Goal: Task Accomplishment & Management: Use online tool/utility

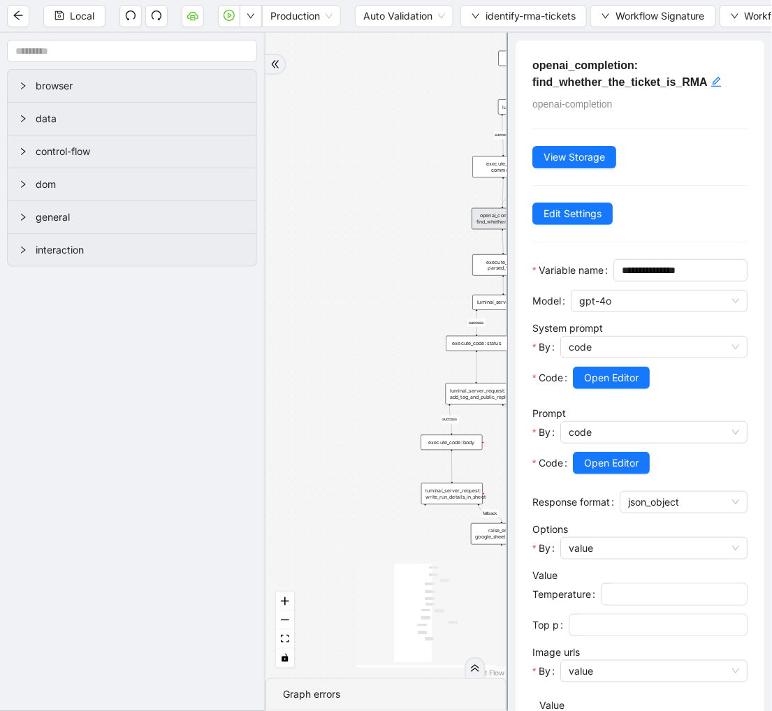
click at [424, 68] on div "fallback success fallback success fallback fallback success onError trigger exe…" at bounding box center [386, 356] width 241 height 646
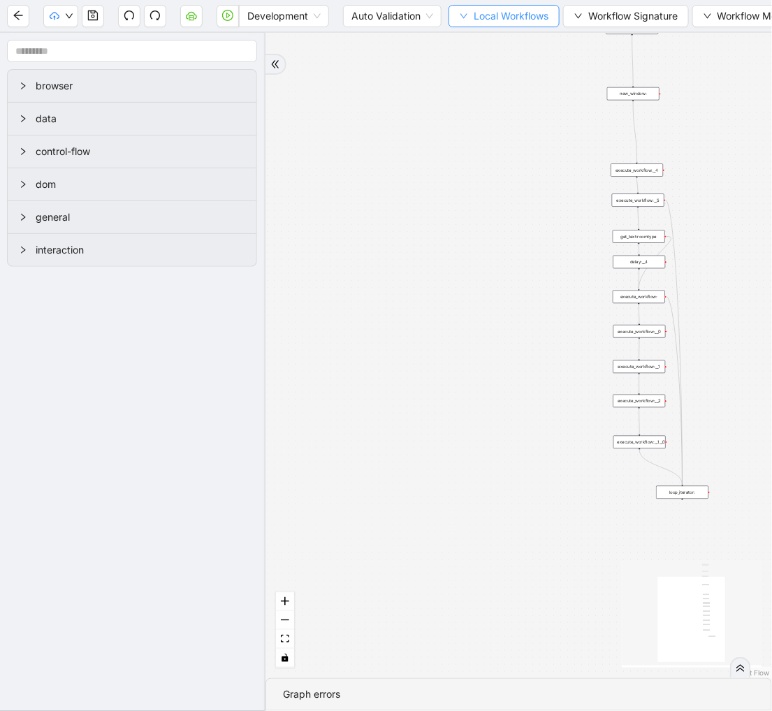
click at [490, 13] on span "Local Workflows" at bounding box center [511, 15] width 75 height 15
click at [479, 36] on span "Select" at bounding box center [506, 42] width 91 height 15
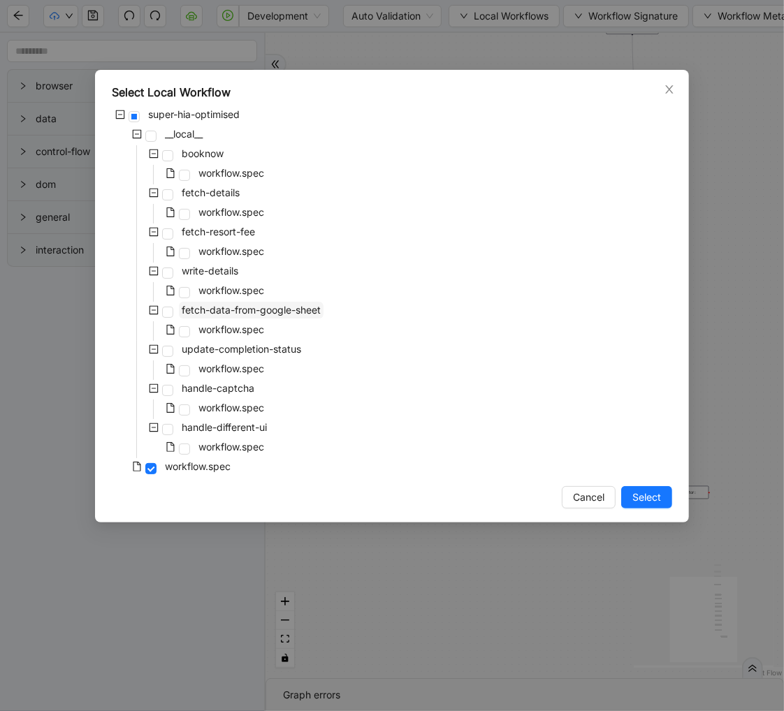
click at [242, 304] on span "fetch-data-from-google-sheet" at bounding box center [251, 310] width 139 height 12
click at [643, 498] on span "Select" at bounding box center [647, 497] width 29 height 15
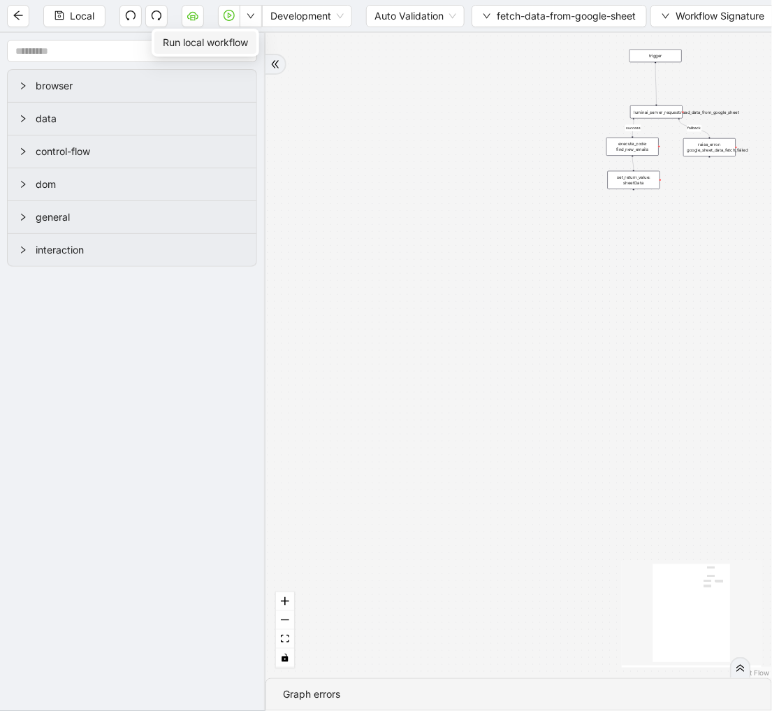
drag, startPoint x: 259, startPoint y: 15, endPoint x: 248, endPoint y: 43, distance: 29.5
click at [259, 17] on button "button" at bounding box center [251, 16] width 22 height 22
click at [245, 47] on span "Run local workflow" at bounding box center [205, 42] width 85 height 15
click at [199, 10] on button "button" at bounding box center [193, 16] width 22 height 22
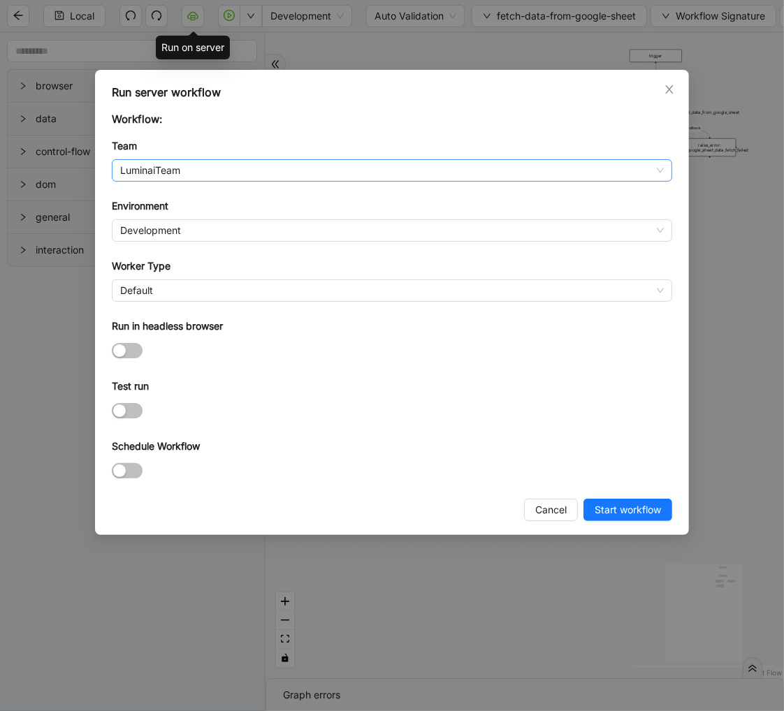
click at [226, 182] on div "LuminaiTeam" at bounding box center [392, 170] width 561 height 22
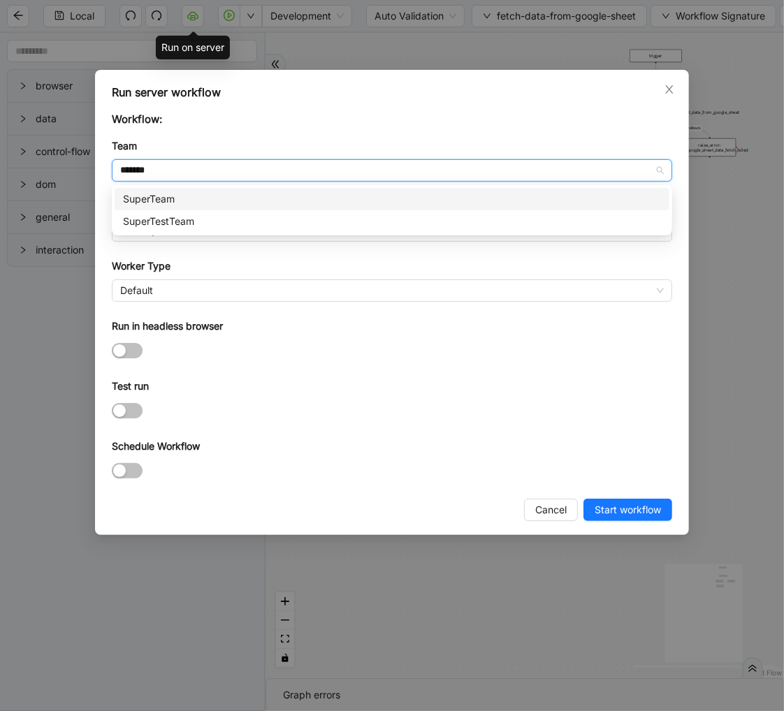
type input "********"
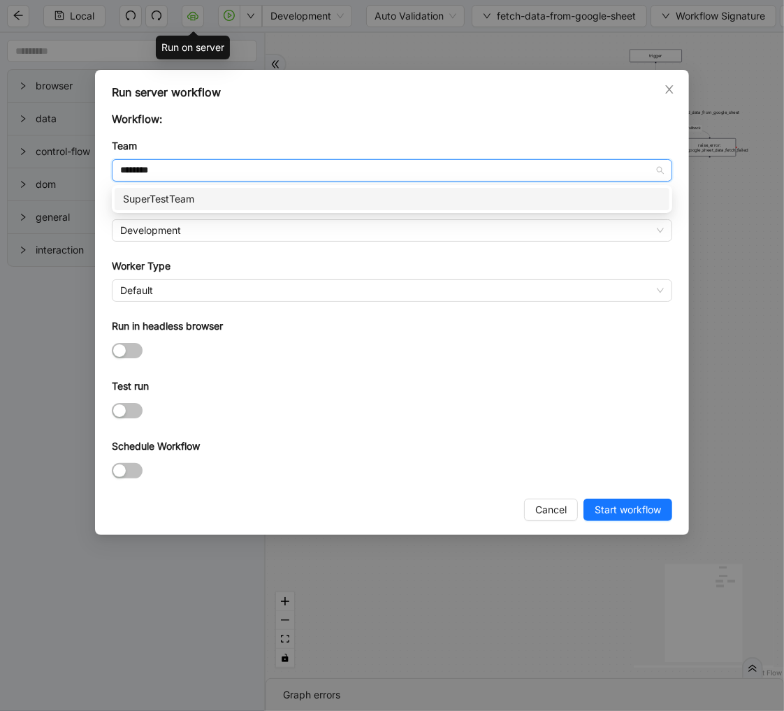
click at [189, 190] on div "SuperTestTeam" at bounding box center [392, 199] width 555 height 22
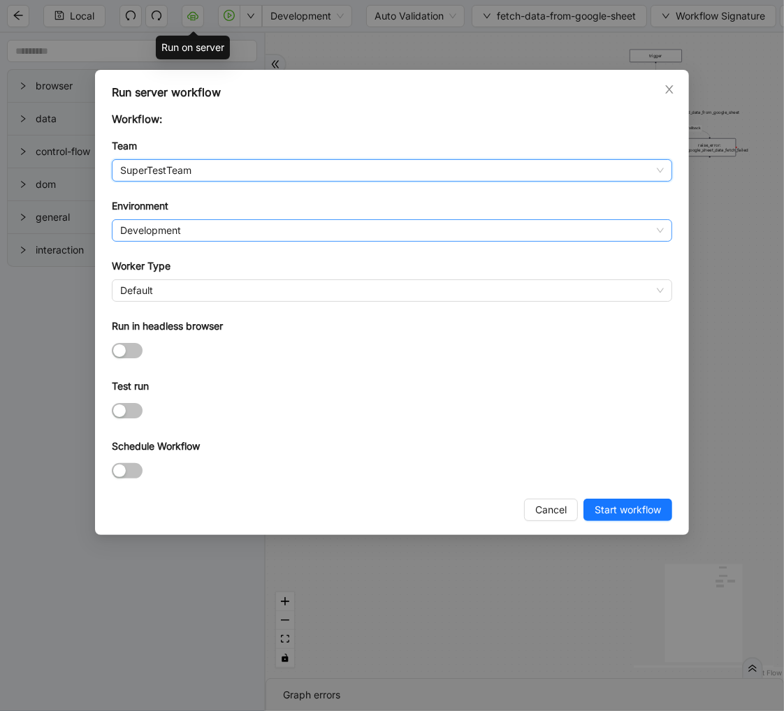
click at [155, 222] on span "Development" at bounding box center [392, 230] width 544 height 21
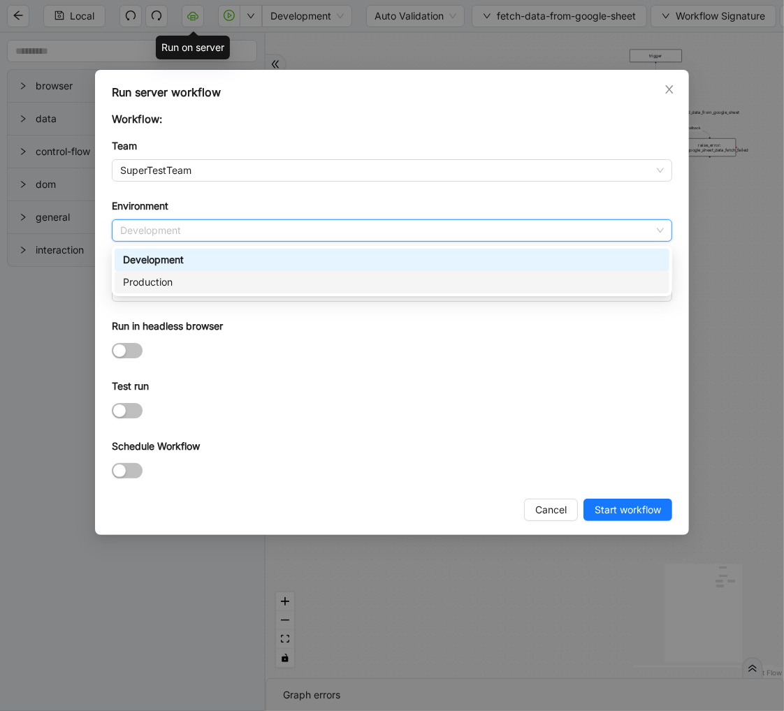
click at [141, 278] on div "Production" at bounding box center [392, 282] width 538 height 15
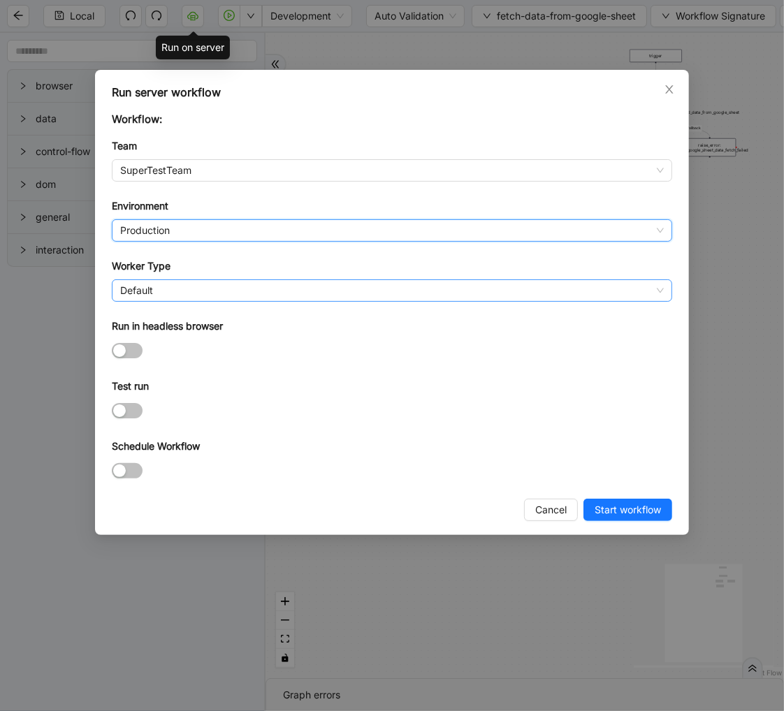
click at [131, 284] on span "Default" at bounding box center [392, 290] width 544 height 21
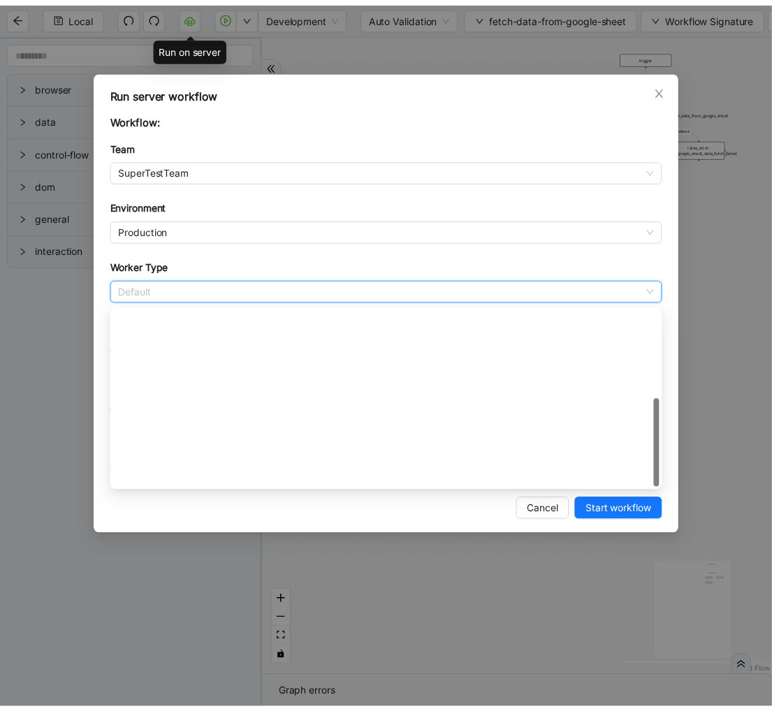
scroll to position [201, 0]
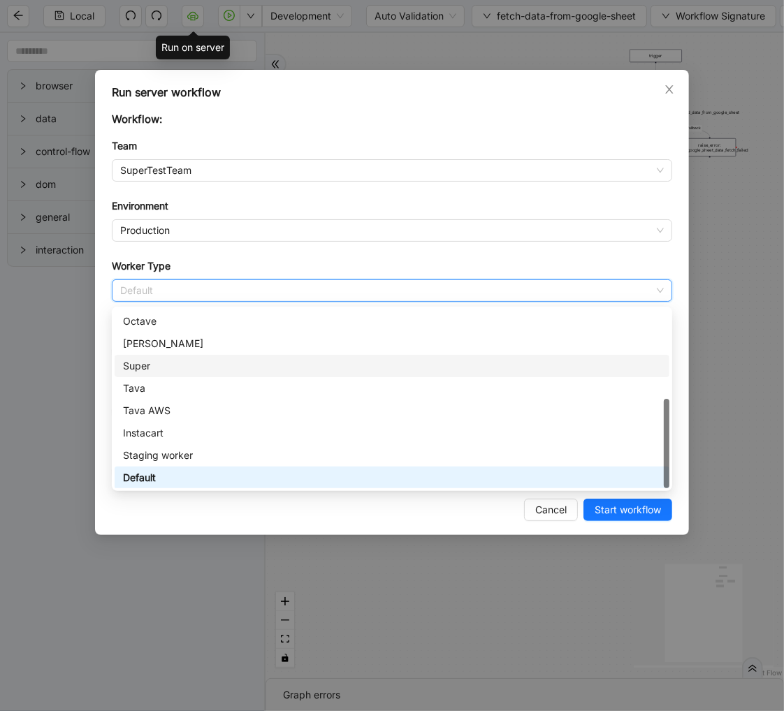
click at [129, 361] on div "Super" at bounding box center [392, 366] width 538 height 15
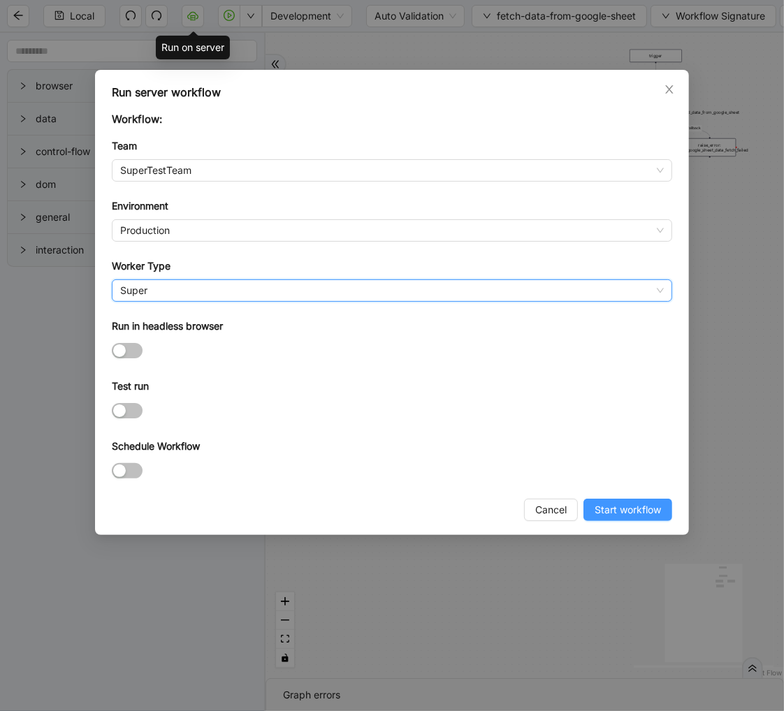
click at [623, 516] on span "Start workflow" at bounding box center [628, 510] width 66 height 15
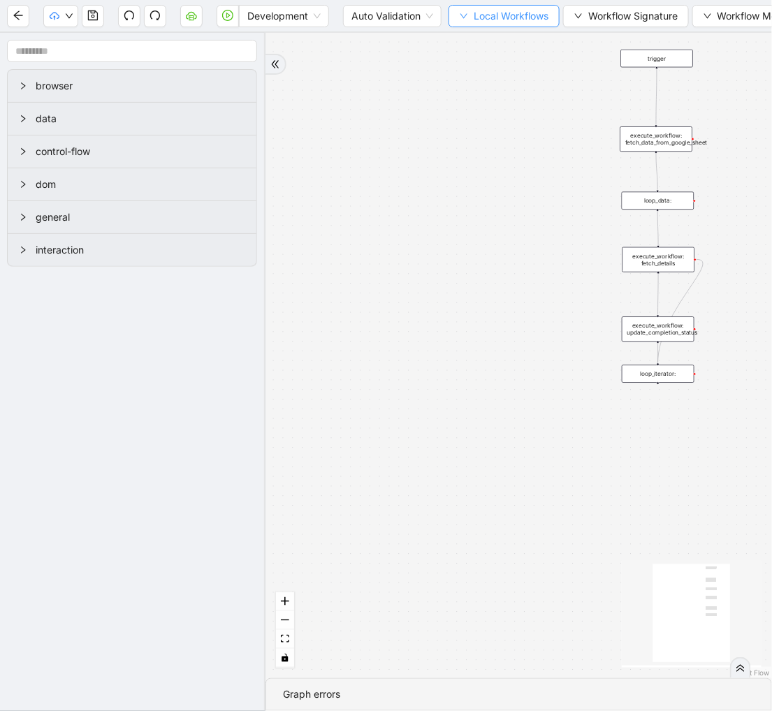
click at [475, 18] on span "Local Workflows" at bounding box center [511, 15] width 75 height 15
click at [472, 43] on span "Select" at bounding box center [506, 42] width 91 height 15
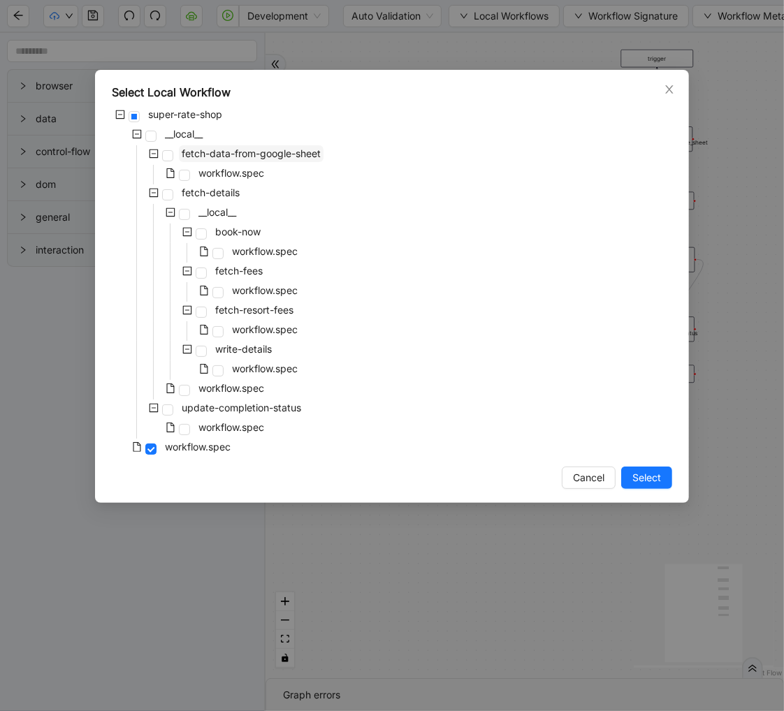
click at [301, 148] on span "fetch-data-from-google-sheet" at bounding box center [251, 153] width 139 height 12
click at [643, 479] on span "Select" at bounding box center [647, 477] width 29 height 15
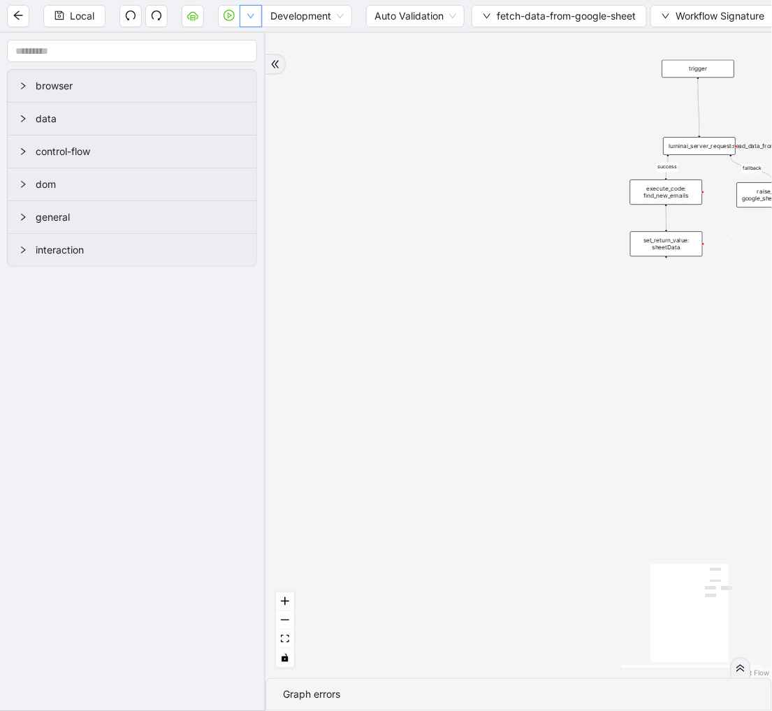
click at [246, 24] on button "button" at bounding box center [251, 16] width 22 height 22
click at [238, 43] on span "Run local workflow" at bounding box center [205, 42] width 85 height 15
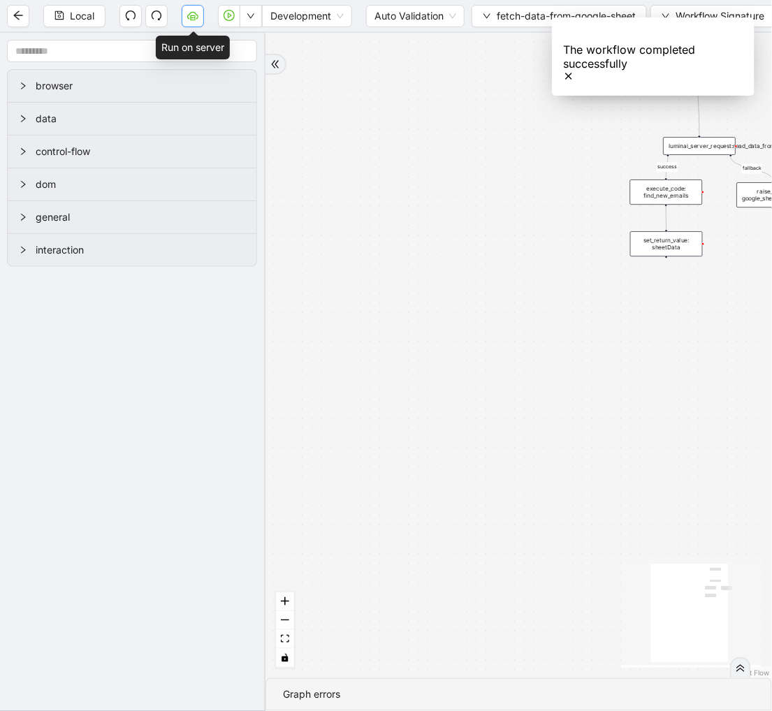
click at [194, 14] on icon "cloud-server" at bounding box center [192, 15] width 11 height 11
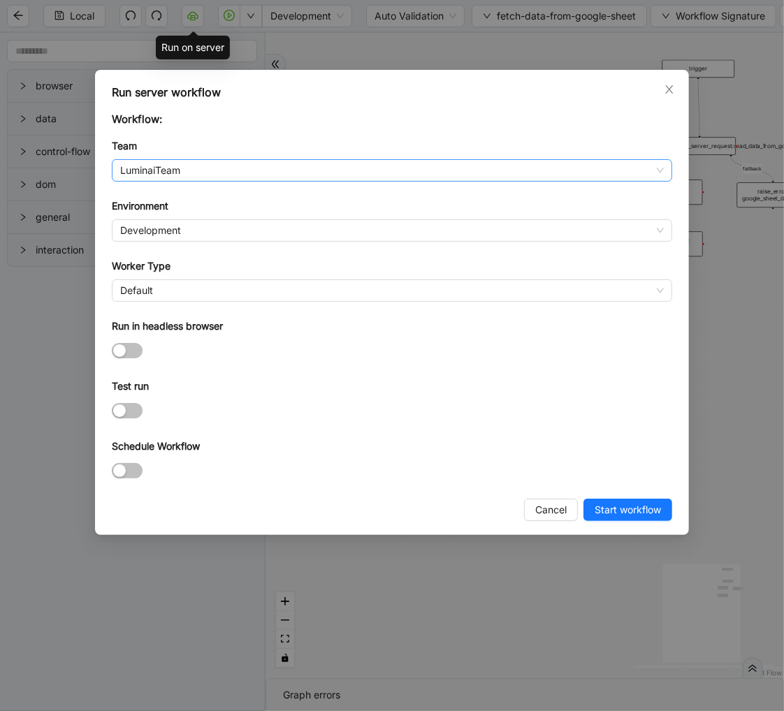
click at [253, 166] on span "LuminaiTeam" at bounding box center [392, 170] width 544 height 21
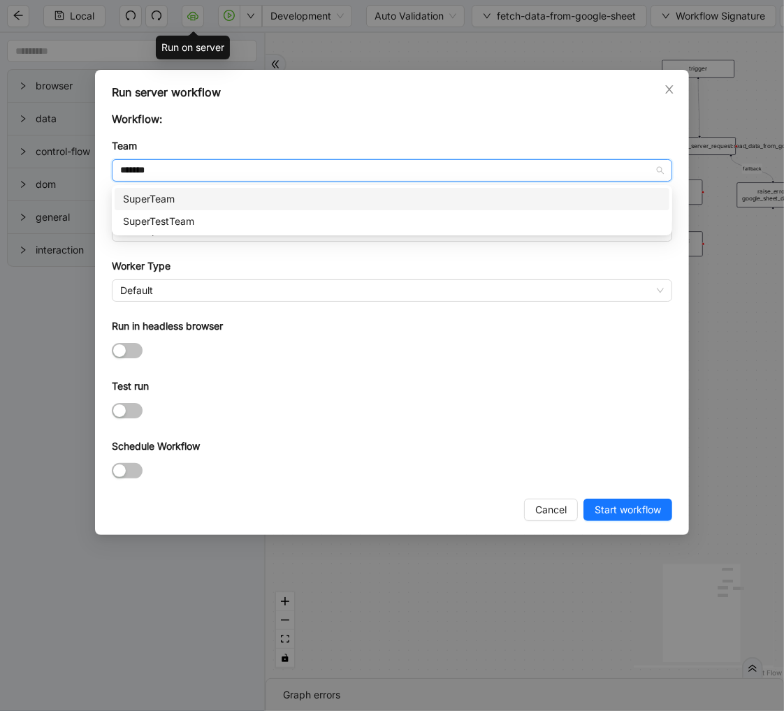
type input "********"
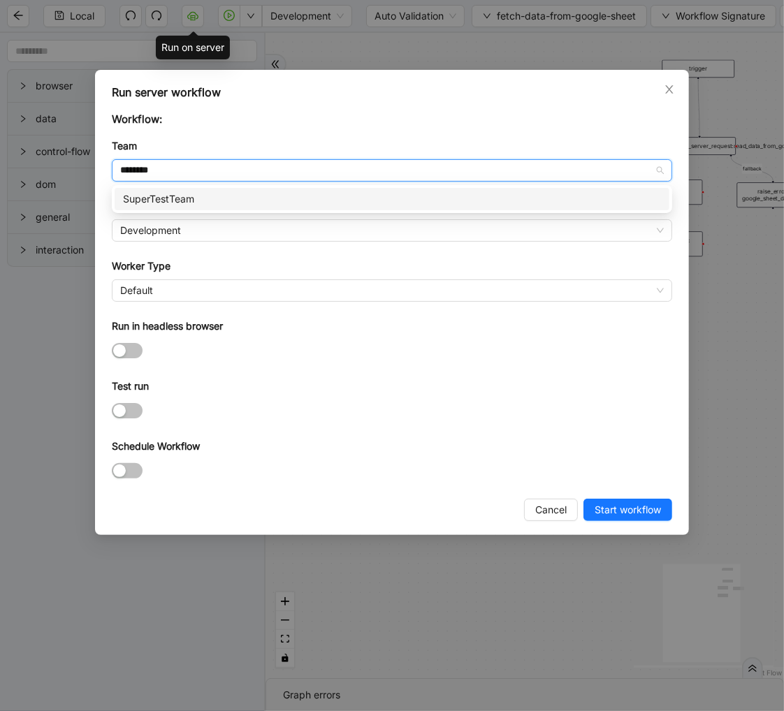
click at [175, 200] on div "SuperTestTeam" at bounding box center [392, 199] width 538 height 15
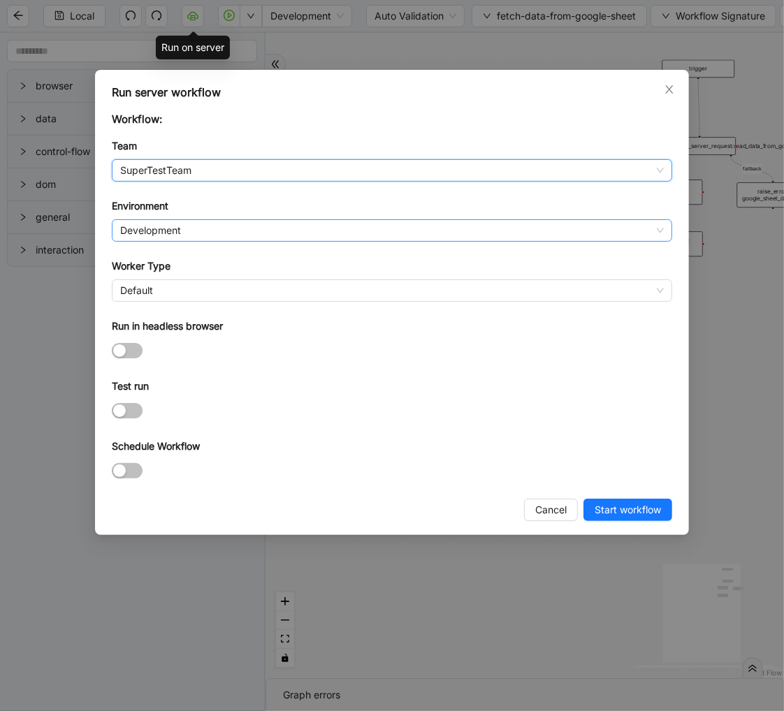
click at [159, 231] on span "Development" at bounding box center [392, 230] width 544 height 21
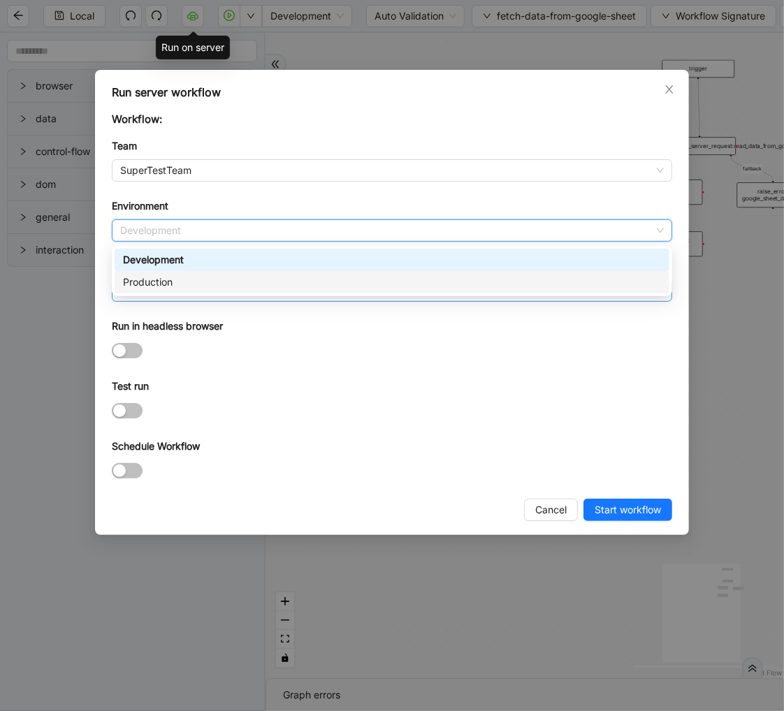
click at [145, 290] on div "Production" at bounding box center [392, 282] width 555 height 22
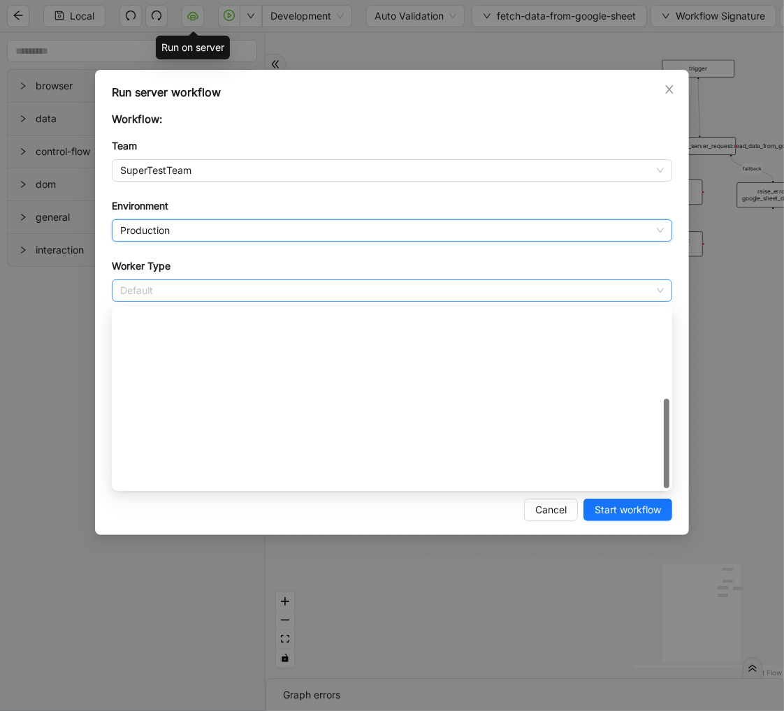
click at [129, 292] on span "Default" at bounding box center [392, 290] width 544 height 21
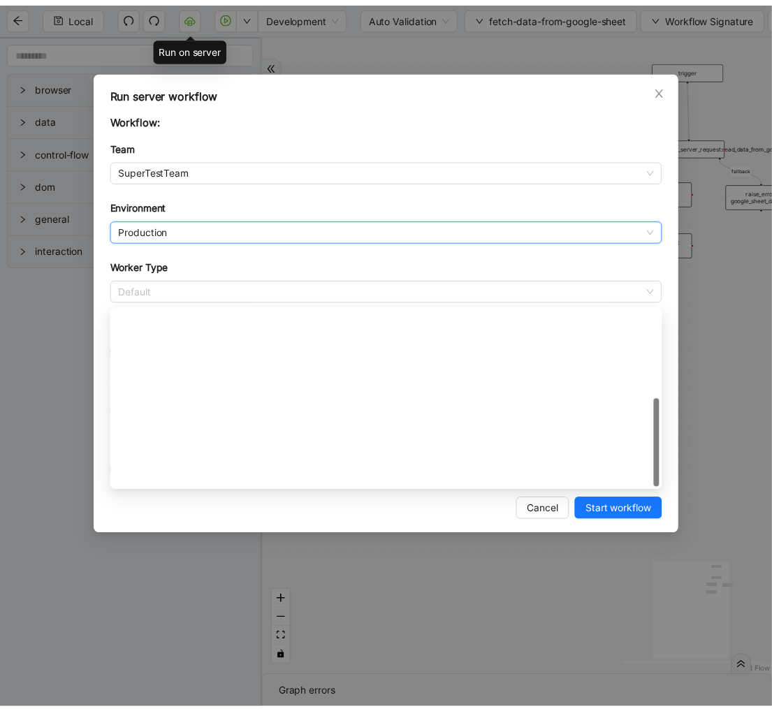
scroll to position [201, 0]
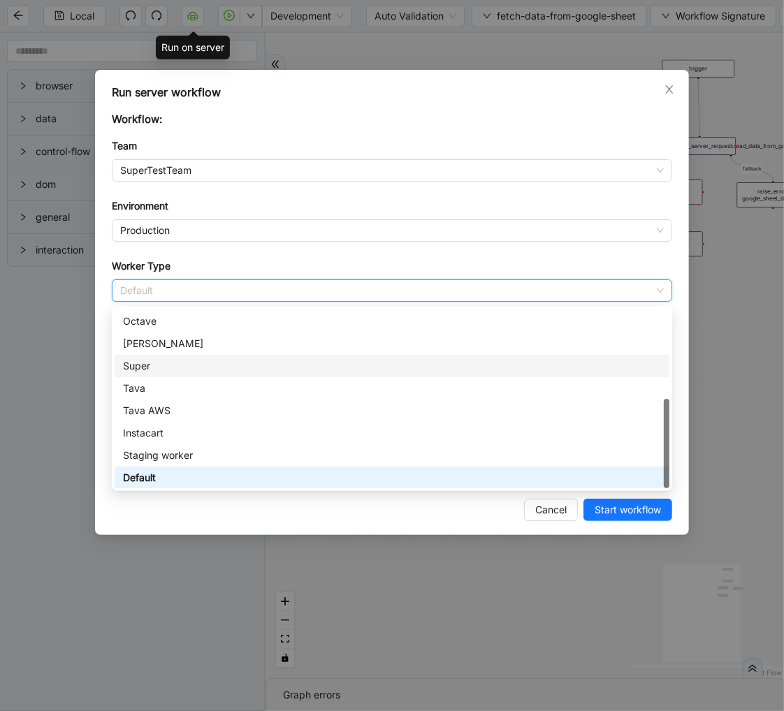
drag, startPoint x: 136, startPoint y: 364, endPoint x: 185, endPoint y: 355, distance: 50.4
click at [136, 365] on div "Super" at bounding box center [392, 366] width 538 height 15
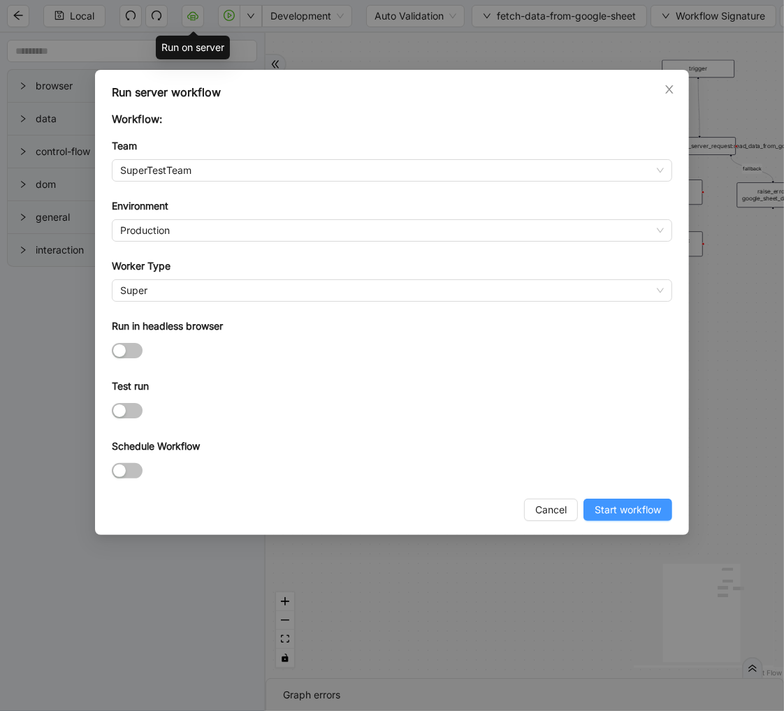
click at [618, 509] on span "Start workflow" at bounding box center [628, 510] width 66 height 15
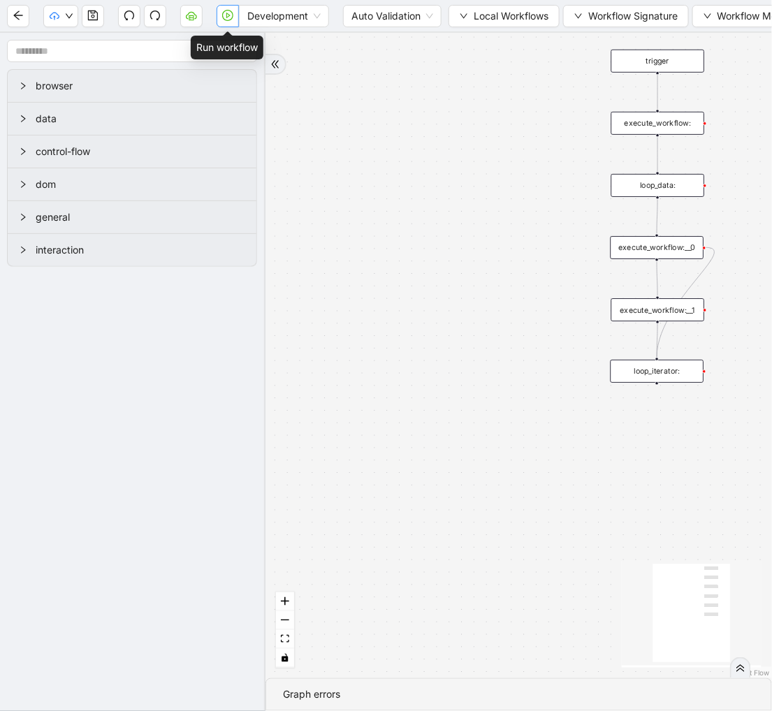
click at [229, 24] on button "button" at bounding box center [228, 16] width 22 height 22
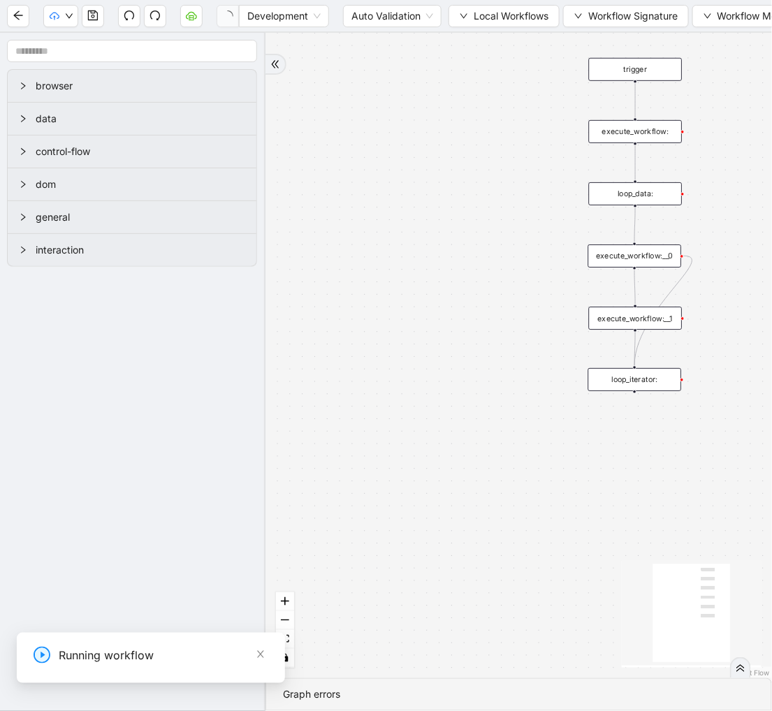
drag, startPoint x: 438, startPoint y: 102, endPoint x: 313, endPoint y: 142, distance: 130.6
click at [313, 142] on div "trigger execute_workflow: loop_data: execute_workflow:__0 execute_workflow:__1 …" at bounding box center [519, 356] width 507 height 646
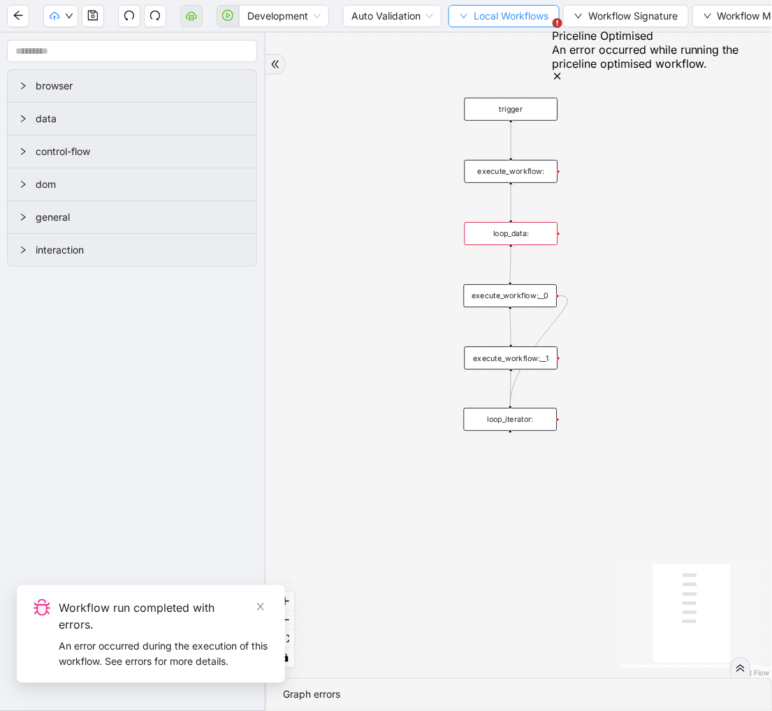
click at [491, 17] on span "Local Workflows" at bounding box center [511, 15] width 75 height 15
click at [491, 36] on span "Select" at bounding box center [506, 42] width 91 height 15
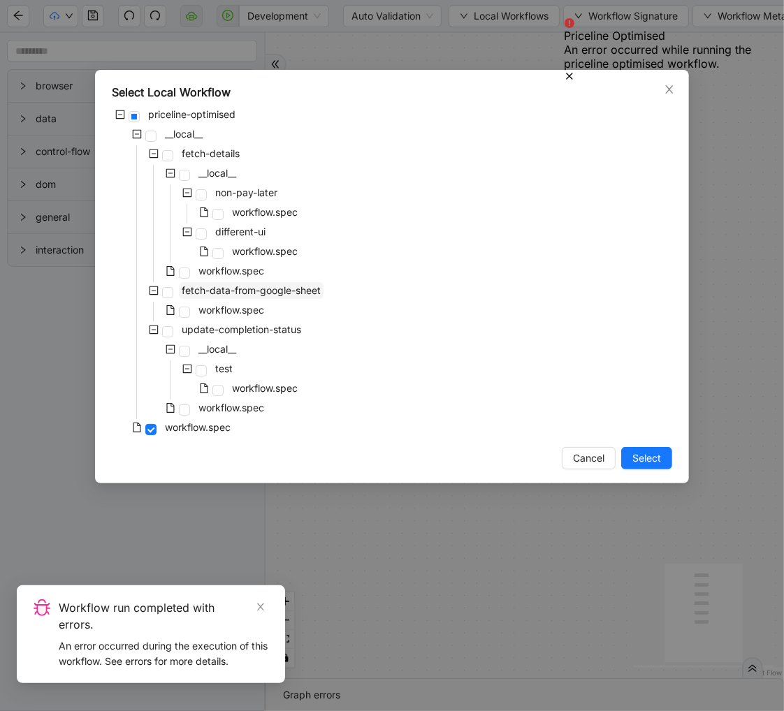
click at [254, 289] on span "fetch-data-from-google-sheet" at bounding box center [251, 290] width 139 height 12
click at [658, 458] on span "Select" at bounding box center [647, 458] width 29 height 15
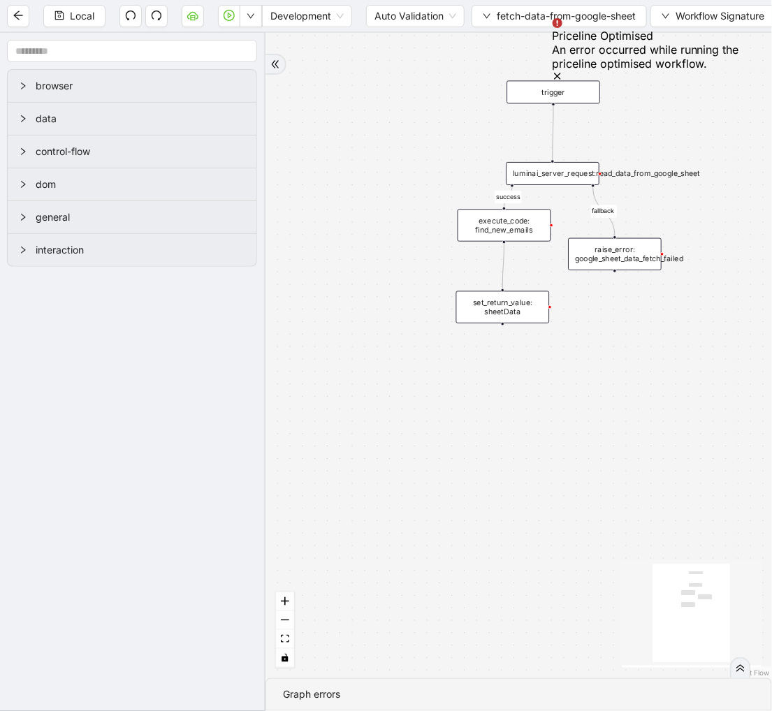
click at [516, 222] on div "execute_code: find_new_emails" at bounding box center [505, 225] width 94 height 32
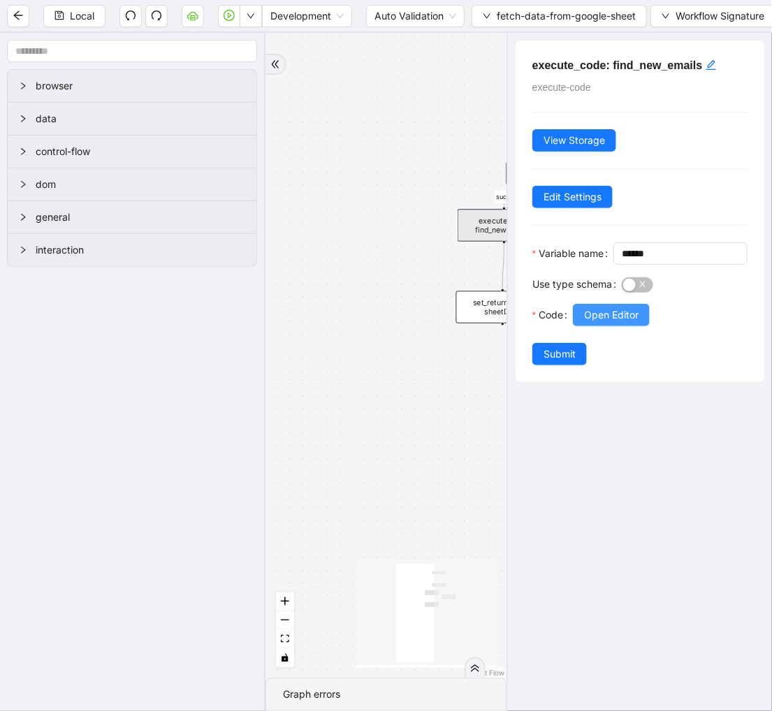
click at [619, 323] on span "Open Editor" at bounding box center [611, 315] width 55 height 15
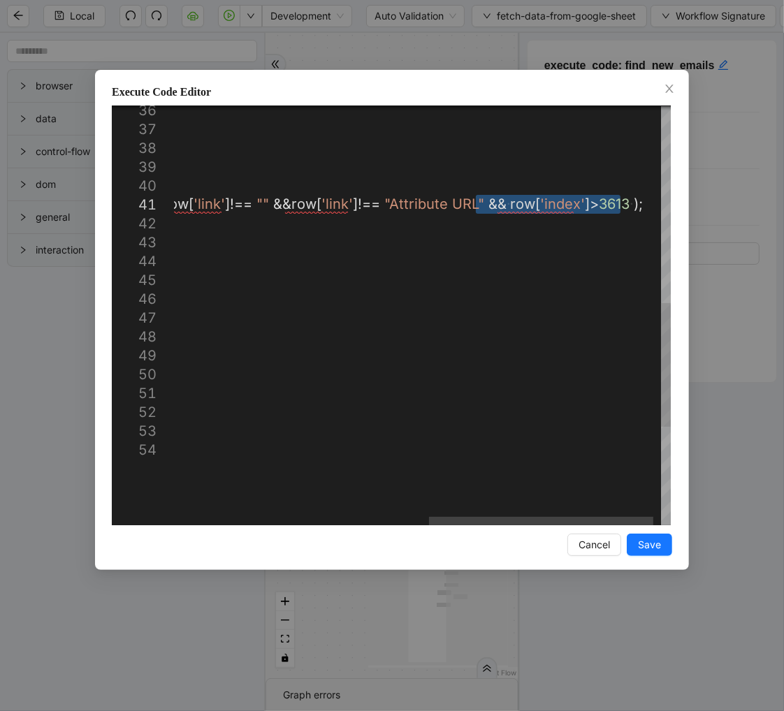
drag, startPoint x: 479, startPoint y: 203, endPoint x: 620, endPoint y: 205, distance: 141.2
type textarea "**********"
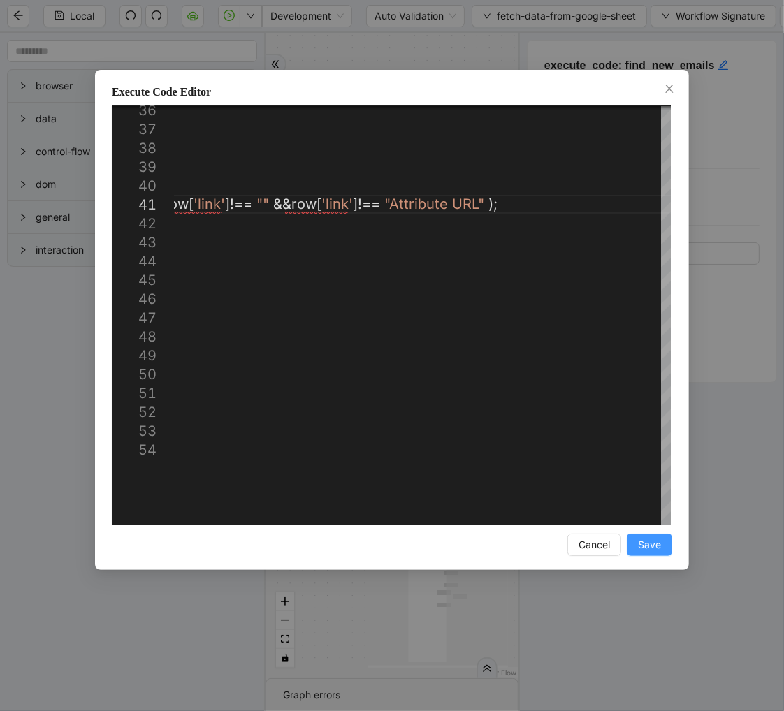
click at [655, 536] on button "Save" at bounding box center [649, 545] width 45 height 22
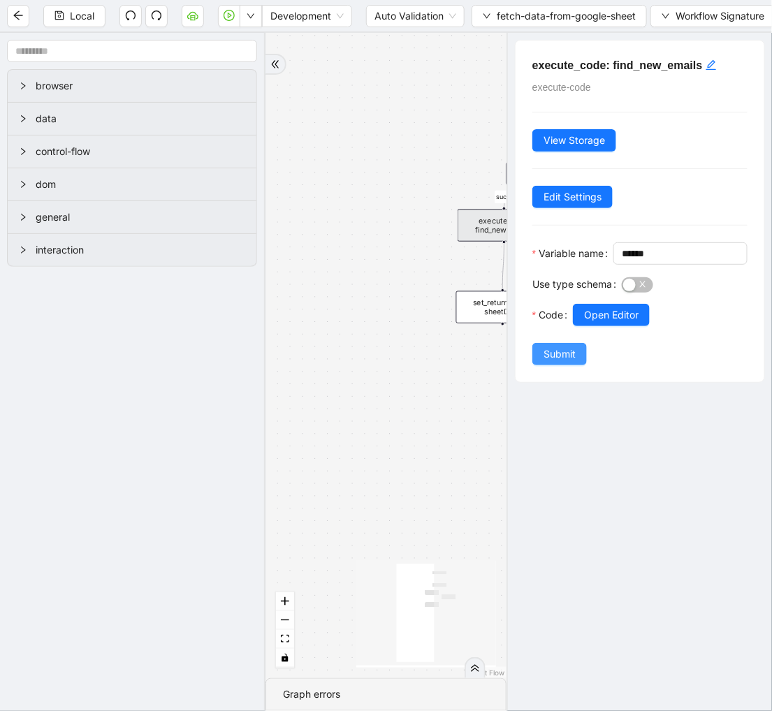
click at [577, 366] on button "Submit" at bounding box center [560, 354] width 55 height 22
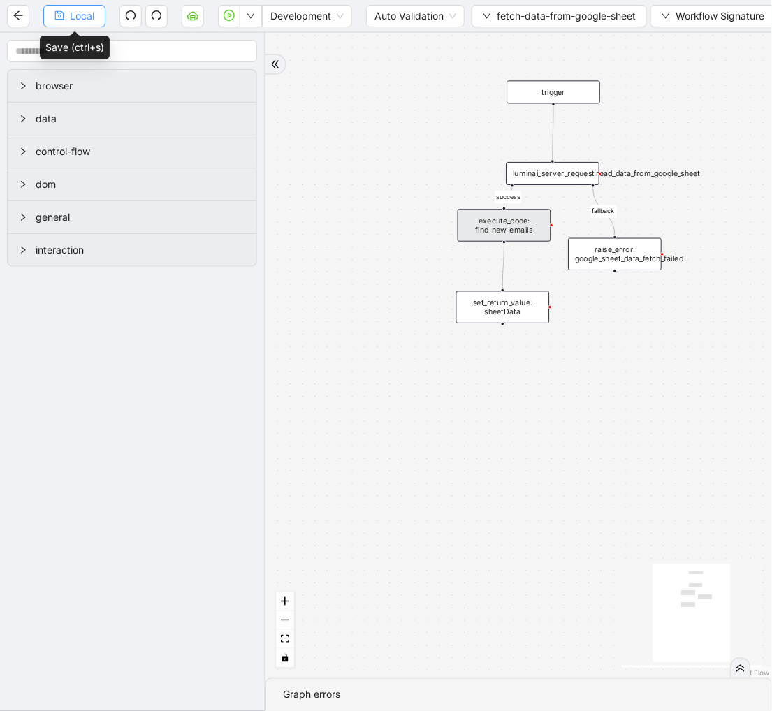
click at [89, 23] on span "Local" at bounding box center [82, 15] width 24 height 15
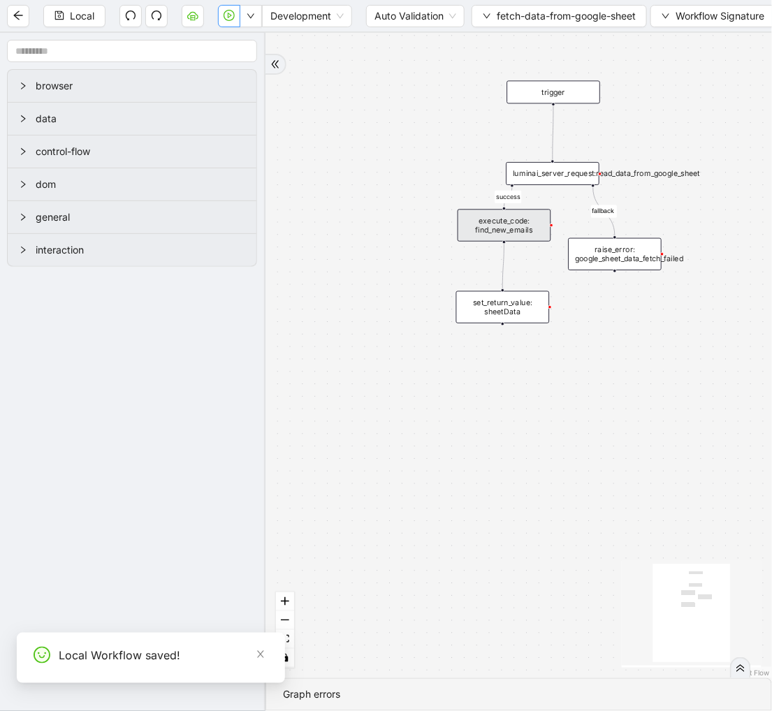
click at [231, 22] on button "button" at bounding box center [229, 16] width 22 height 22
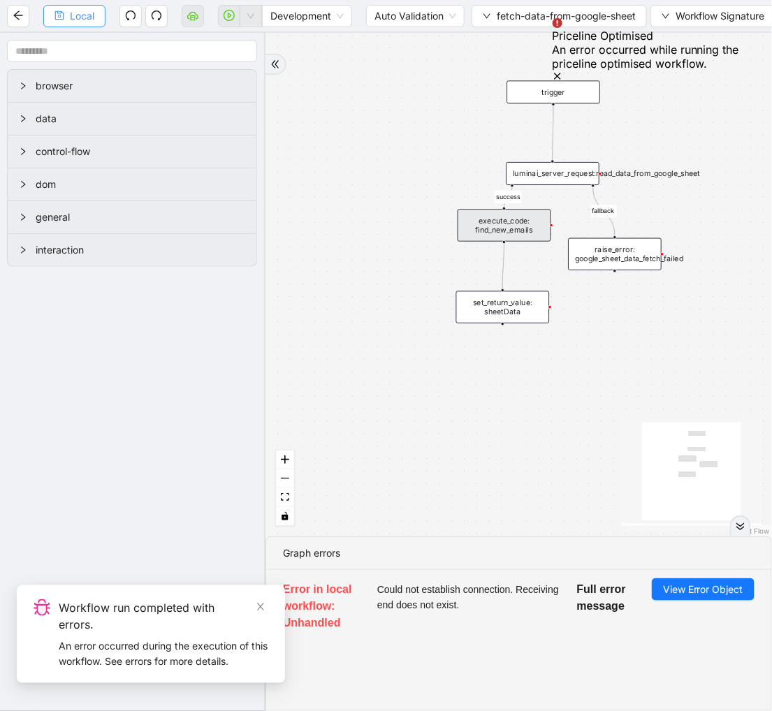
click at [78, 19] on span "Local" at bounding box center [82, 15] width 24 height 15
